Goal: Information Seeking & Learning: Compare options

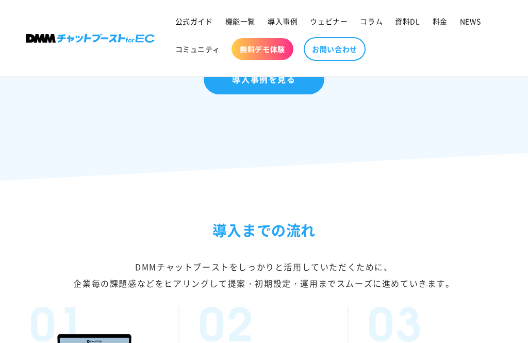
scroll to position [2279, 0]
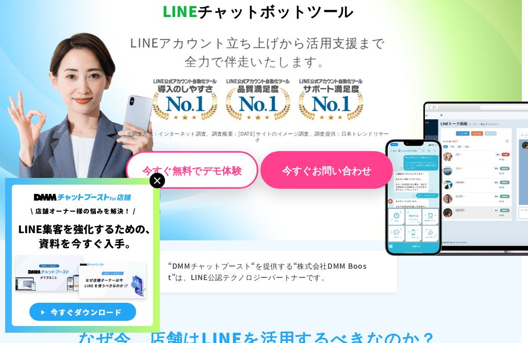
click at [156, 188] on img at bounding box center [157, 180] width 15 height 15
click at [159, 188] on img at bounding box center [157, 180] width 15 height 15
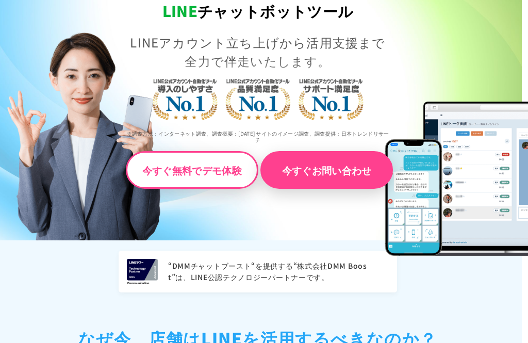
click at [149, 217] on img at bounding box center [84, 135] width 154 height 209
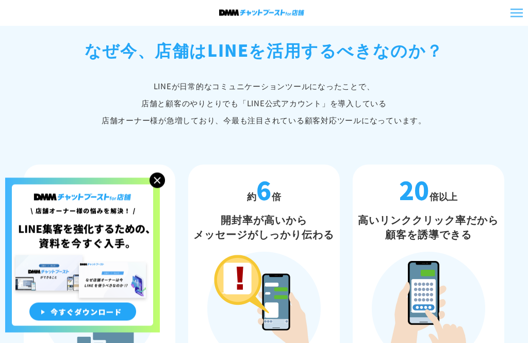
scroll to position [460, 2]
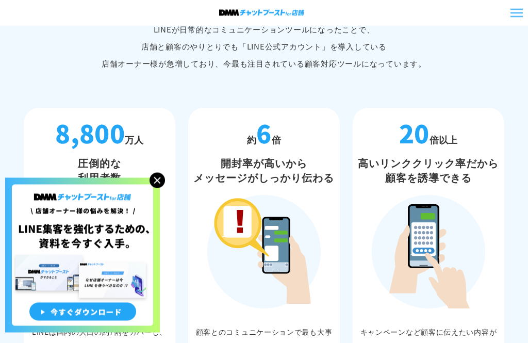
click at [161, 188] on img at bounding box center [157, 180] width 15 height 15
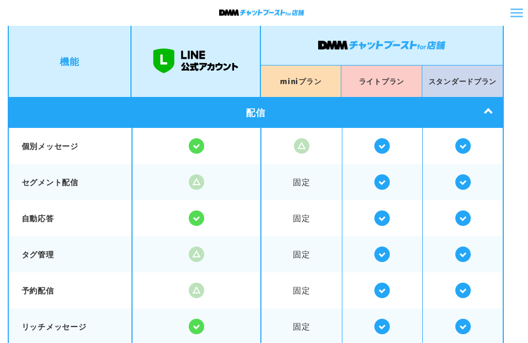
scroll to position [1762, 8]
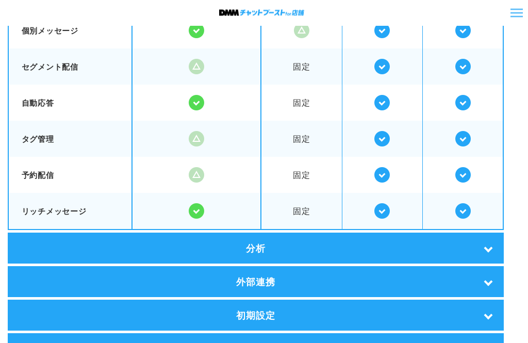
click at [487, 242] on div "分析" at bounding box center [256, 248] width 497 height 31
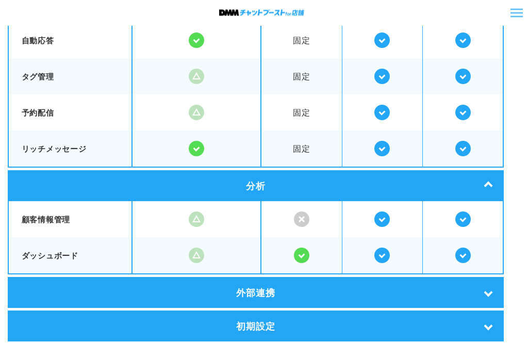
scroll to position [1936, 8]
click at [490, 286] on div "外部連携" at bounding box center [256, 292] width 497 height 31
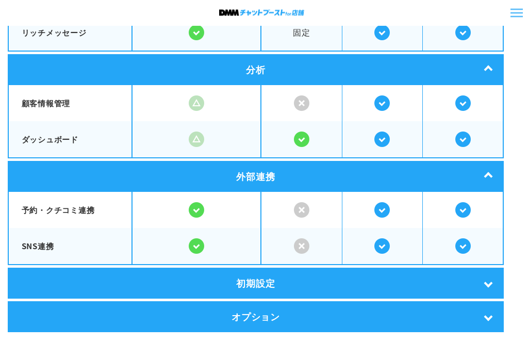
scroll to position [2052, 8]
click at [487, 281] on div "初期設定" at bounding box center [256, 283] width 497 height 31
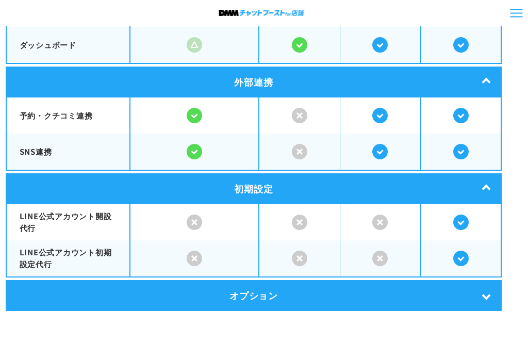
click at [483, 290] on div "オプション" at bounding box center [254, 295] width 497 height 31
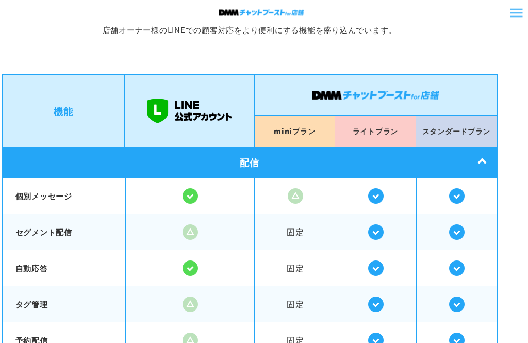
scroll to position [1634, 14]
